Goal: Task Accomplishment & Management: Complete application form

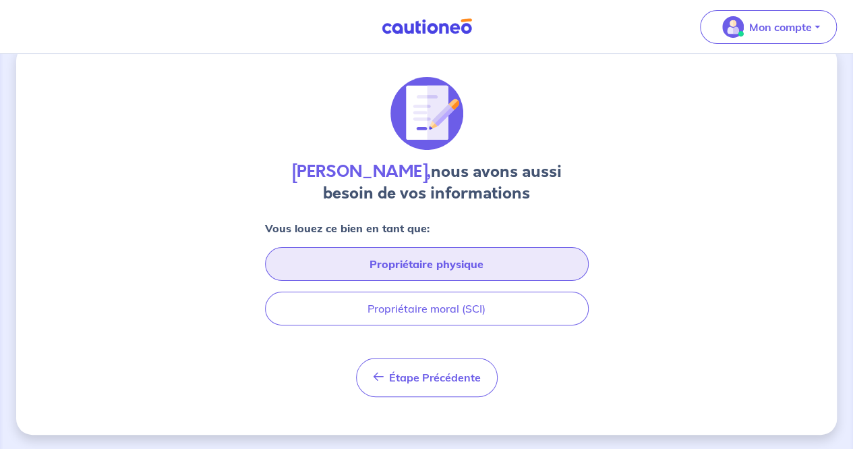
click at [409, 268] on button "Propriétaire physique" at bounding box center [427, 264] width 324 height 34
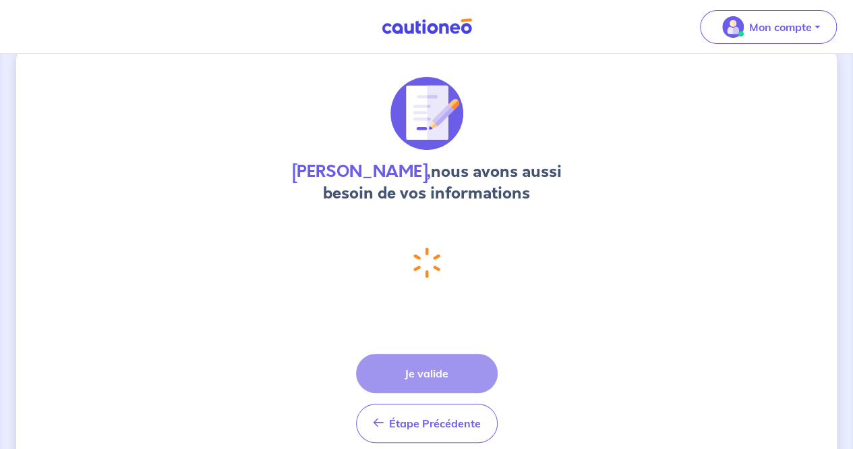
select select "FR"
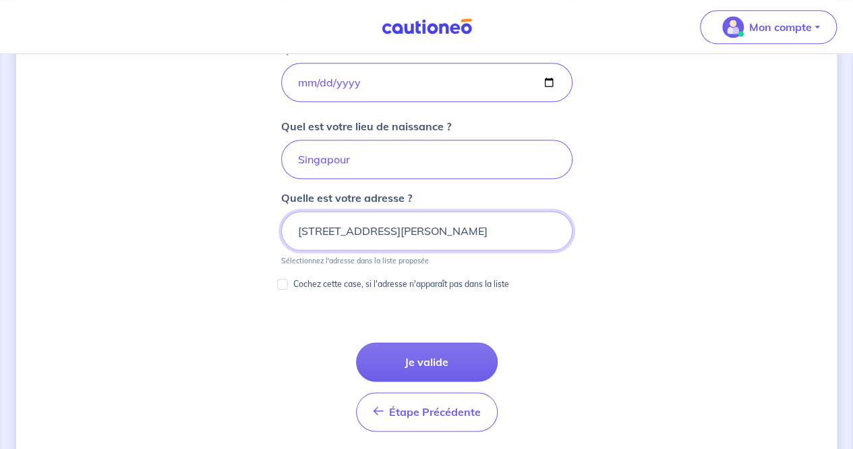
scroll to position [640, 0]
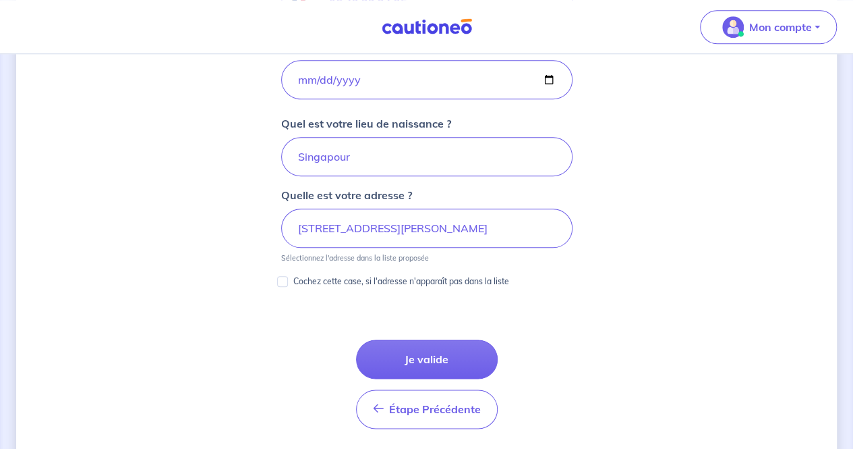
click at [169, 192] on div "[PERSON_NAME], nous avons aussi besoin de vos informations Vous louez ce bien e…" at bounding box center [426, 58] width 821 height 1257
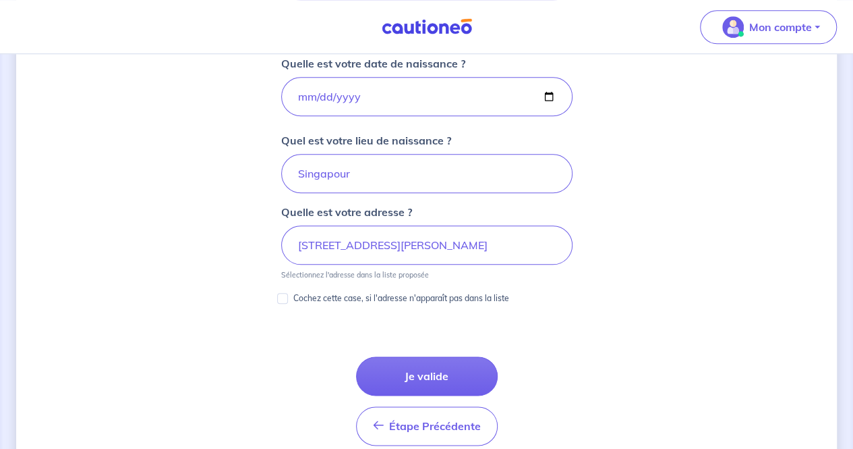
scroll to position [694, 0]
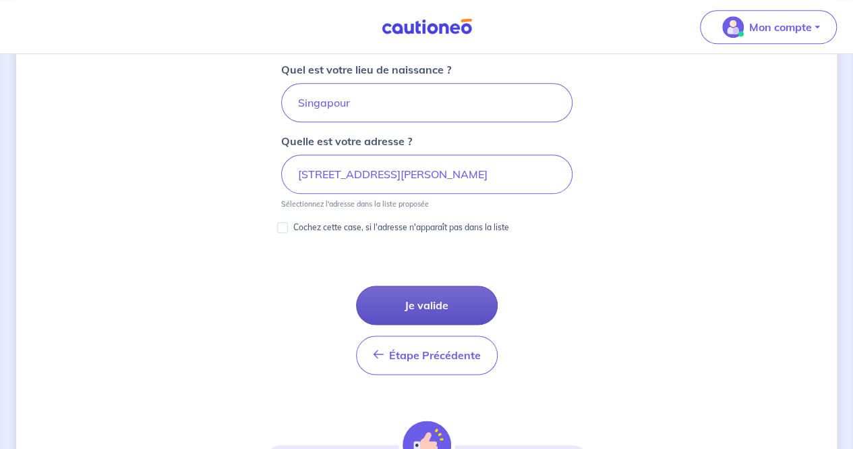
click at [433, 299] on button "Je valide" at bounding box center [427, 304] width 142 height 39
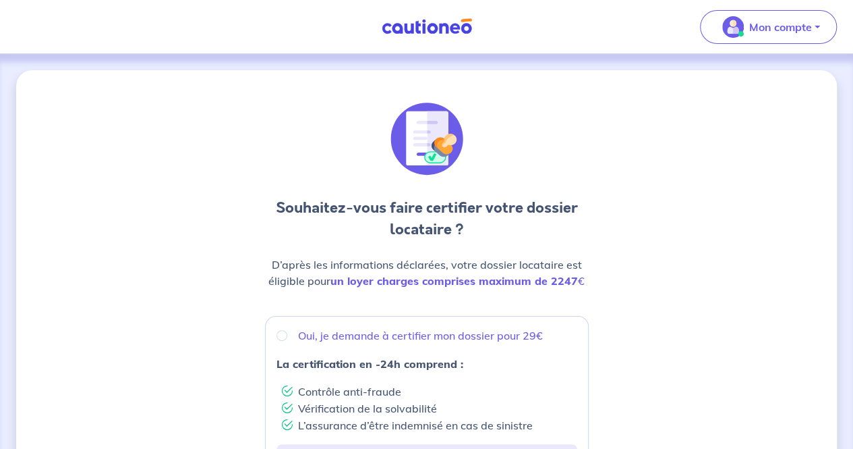
click at [453, 250] on div "Souhaitez-vous faire certifier votre dossier locataire ? D’après les informatio…" at bounding box center [427, 201] width 324 height 197
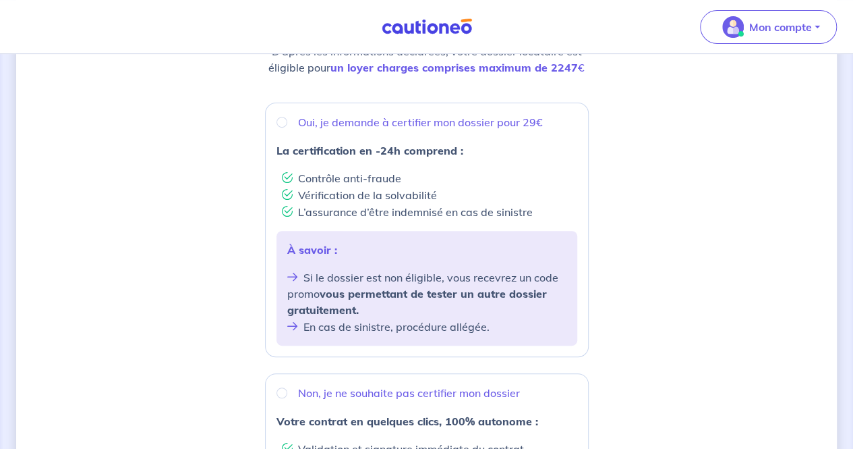
scroll to position [270, 0]
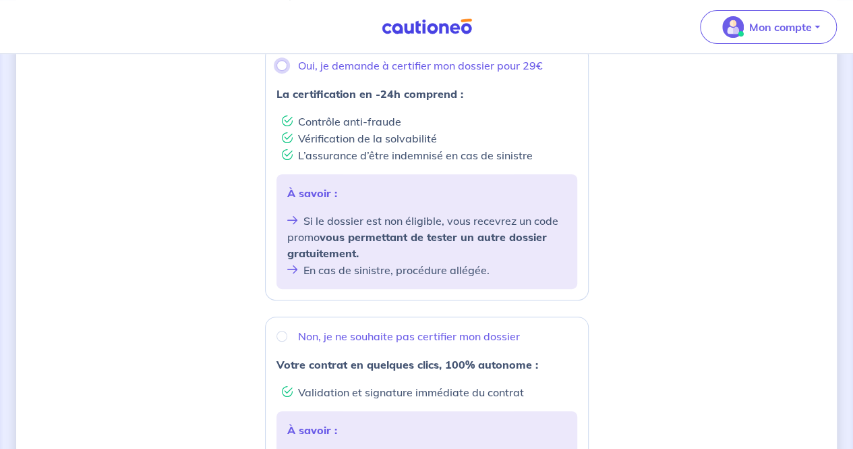
click at [285, 65] on input "Oui, je demande à certifier mon dossier pour 29€" at bounding box center [282, 65] width 11 height 11
radio input "true"
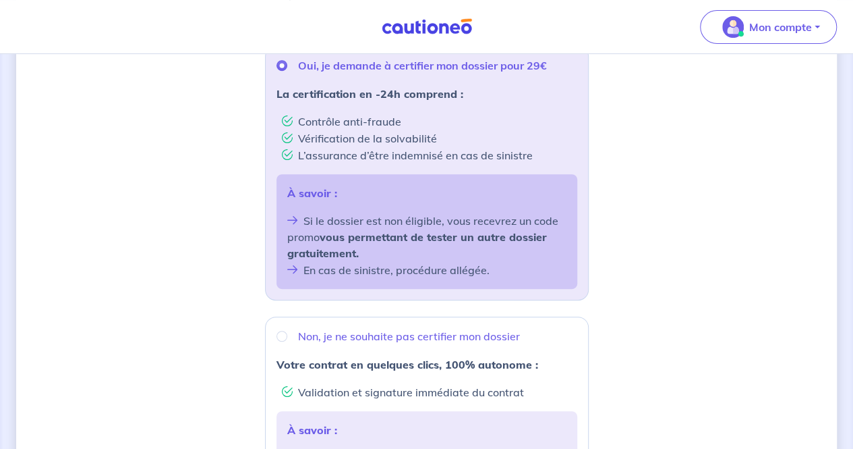
click at [204, 163] on div "Souhaitez-vous faire certifier votre dossier locataire ? D’après les informatio…" at bounding box center [426, 269] width 821 height 939
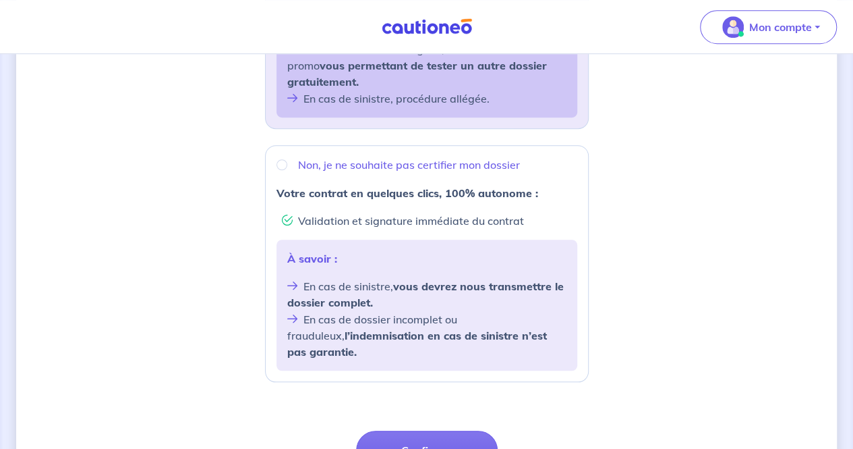
scroll to position [557, 0]
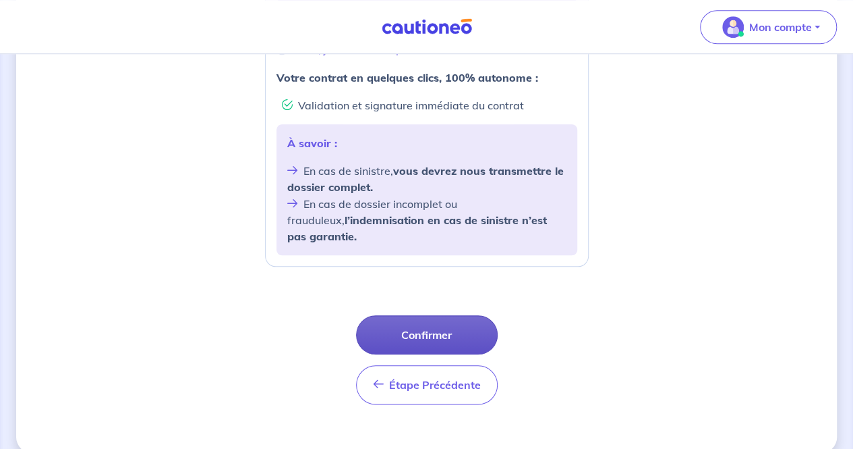
click at [433, 319] on button "Confirmer" at bounding box center [427, 334] width 142 height 39
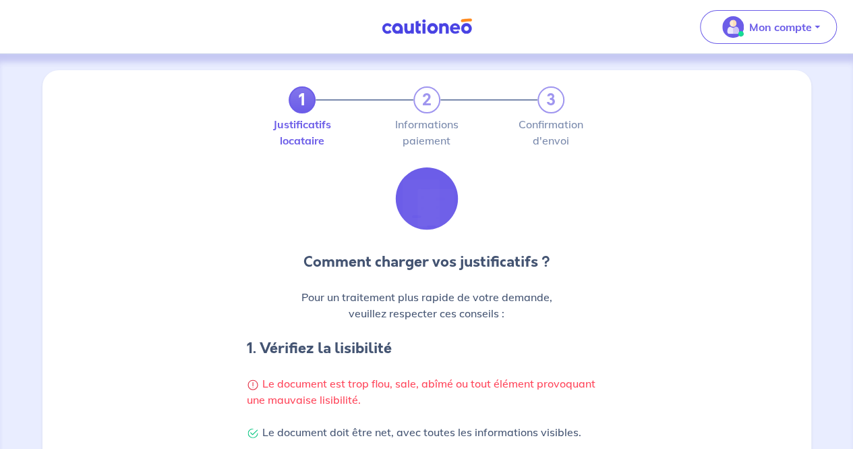
click at [179, 322] on div "Comment charger vos justificatifs ? Pour un traitement plus rapide de votre dem…" at bounding box center [427, 333] width 753 height 343
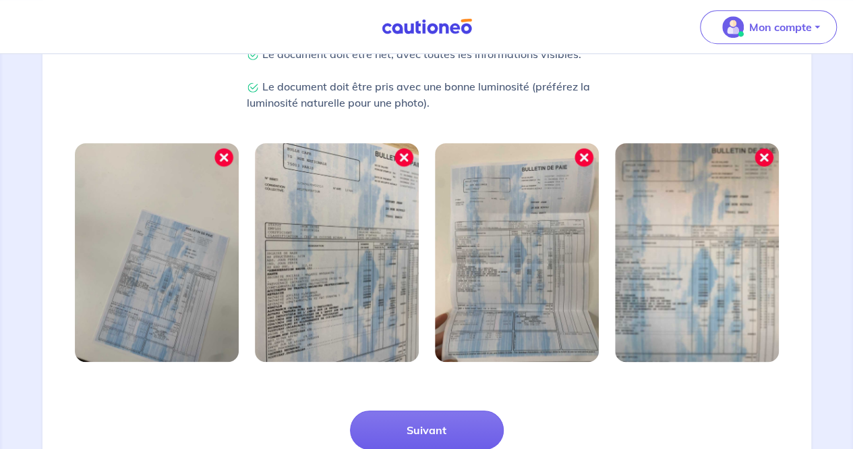
scroll to position [476, 0]
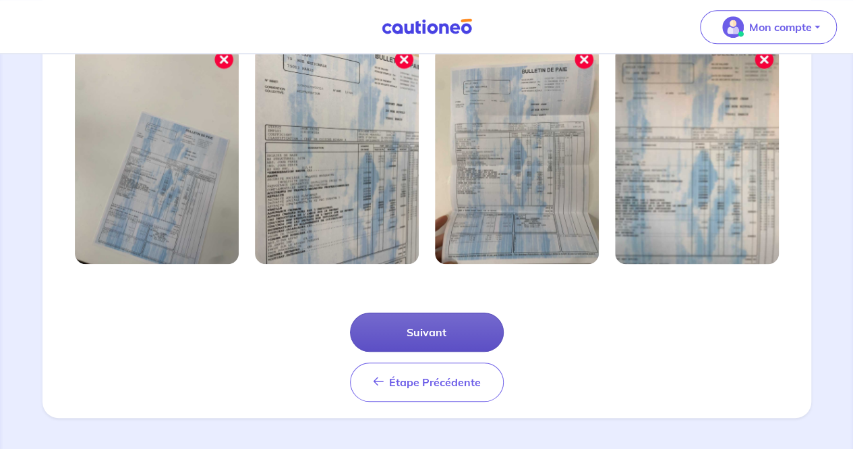
click at [455, 327] on button "Suivant" at bounding box center [427, 331] width 154 height 39
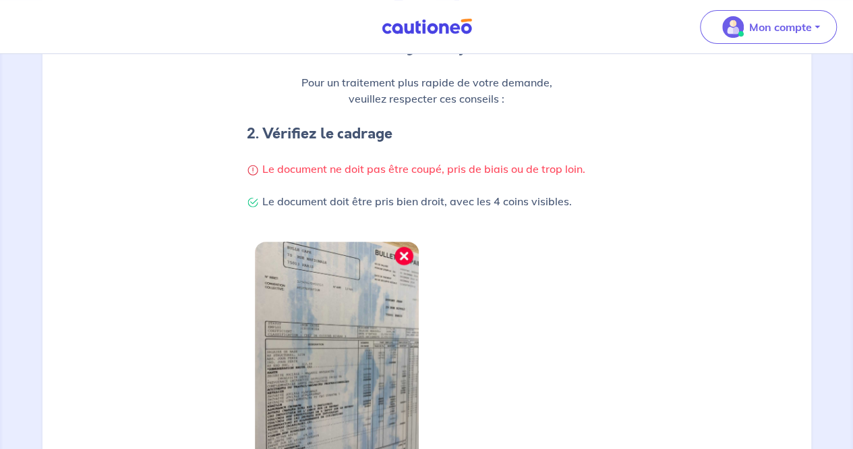
scroll to position [411, 0]
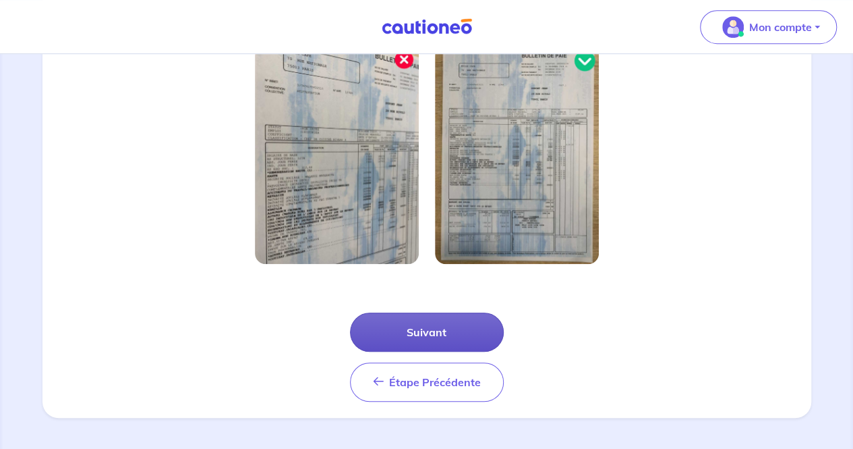
click at [437, 328] on button "Suivant" at bounding box center [427, 331] width 154 height 39
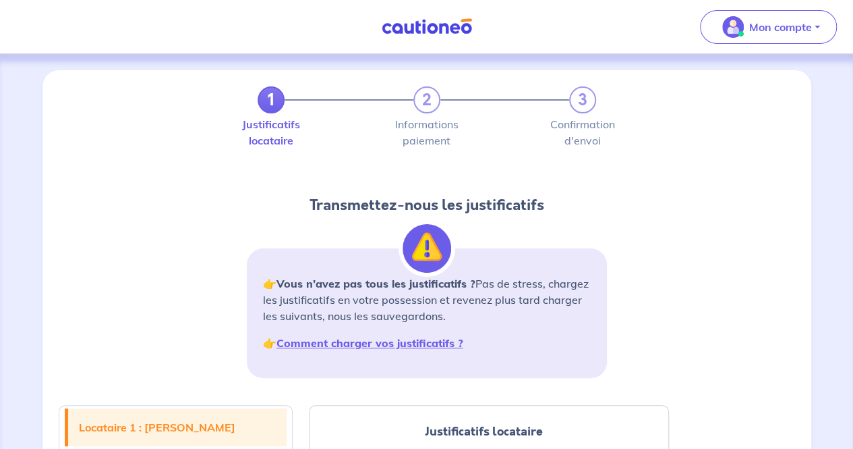
click at [209, 226] on div "1 2 3 Justificatifs locataire Informations paiement Confirmation d'envoi Transm…" at bounding box center [427, 237] width 753 height 302
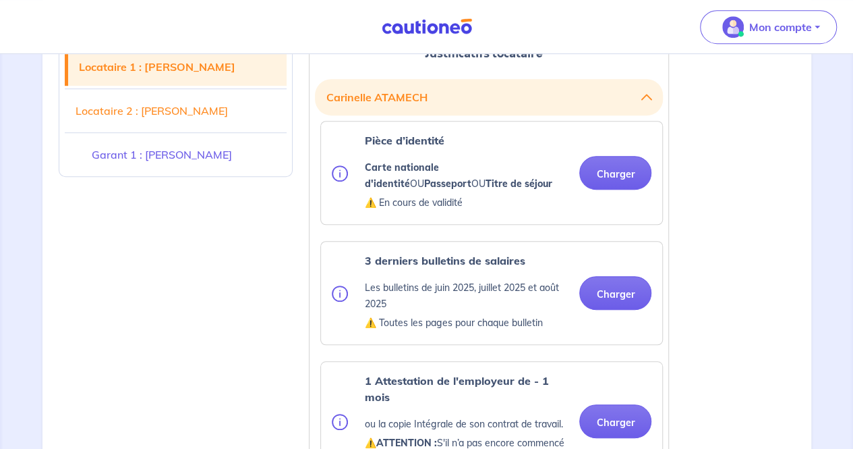
scroll to position [351, 0]
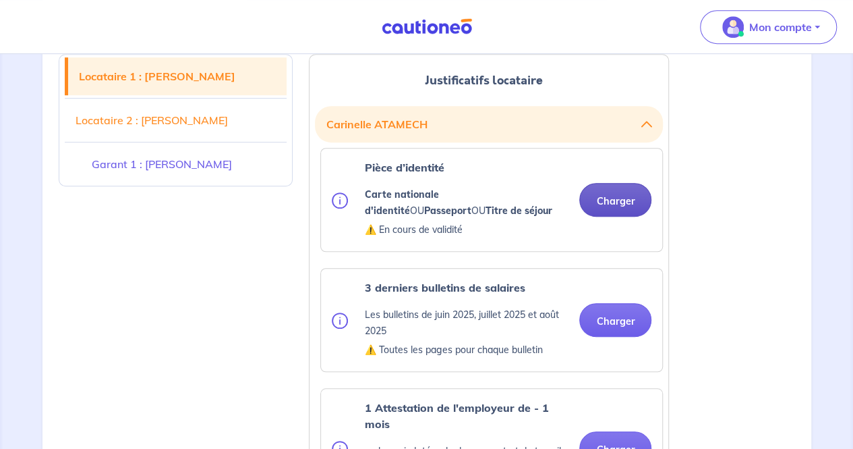
click at [617, 197] on button "Charger" at bounding box center [615, 200] width 72 height 34
